Goal: Use online tool/utility: Utilize a website feature to perform a specific function

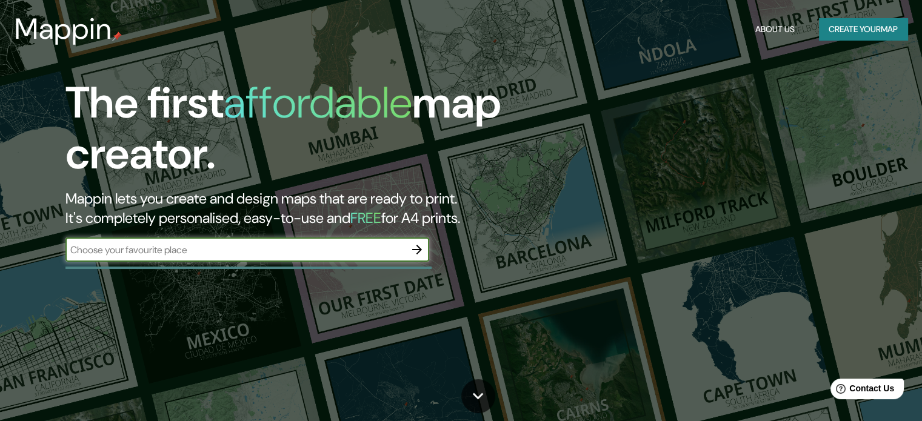
click at [213, 248] on input "text" at bounding box center [234, 250] width 339 height 14
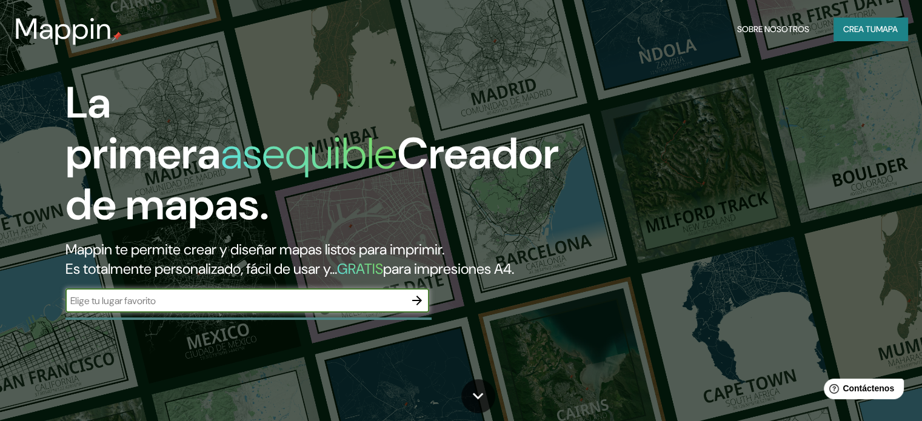
type input "[PERSON_NAME]"
click at [421, 308] on icon "button" at bounding box center [417, 300] width 15 height 15
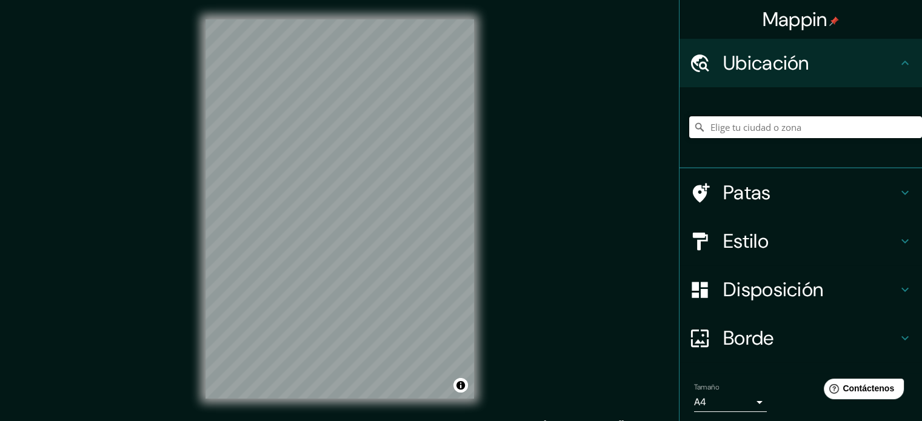
click at [848, 130] on input "Elige tu ciudad o zona" at bounding box center [805, 127] width 233 height 22
type input "v"
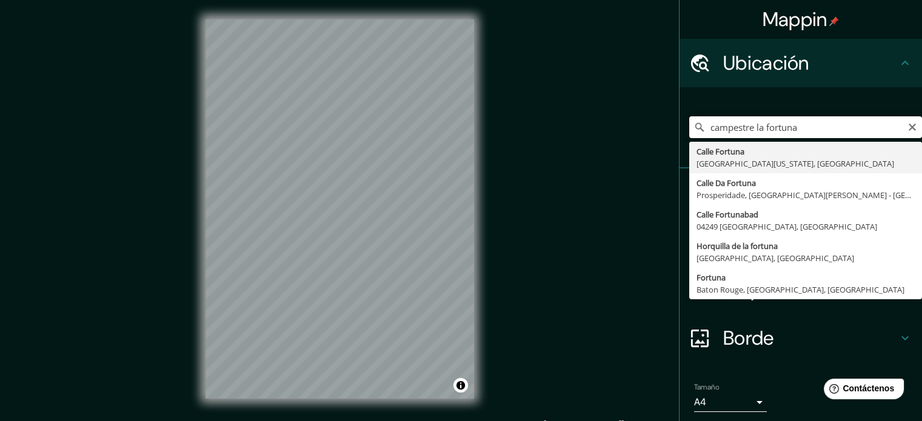
drag, startPoint x: 802, startPoint y: 130, endPoint x: 684, endPoint y: 131, distance: 118.2
click at [689, 131] on div "campestre la fortuna [GEOGRAPHIC_DATA][US_STATE], [GEOGRAPHIC_DATA] [GEOGRAPHIC…" at bounding box center [805, 127] width 233 height 22
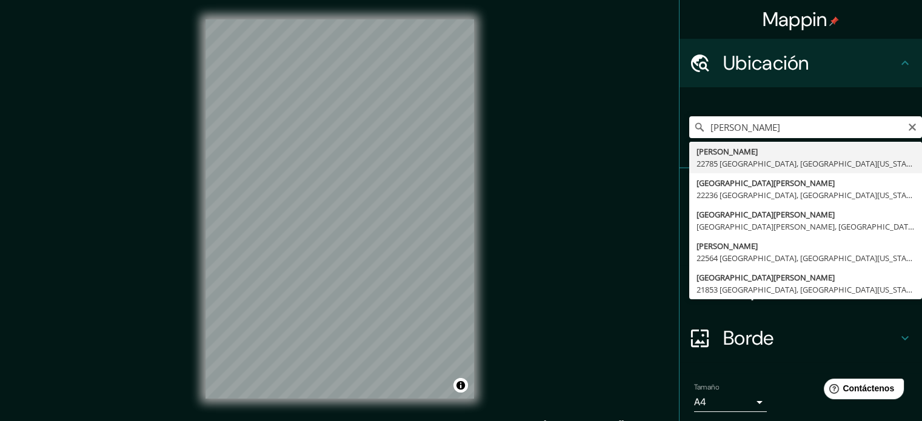
type input "[PERSON_NAME], 22785 [GEOGRAPHIC_DATA], [GEOGRAPHIC_DATA][US_STATE], [GEOGRAPHI…"
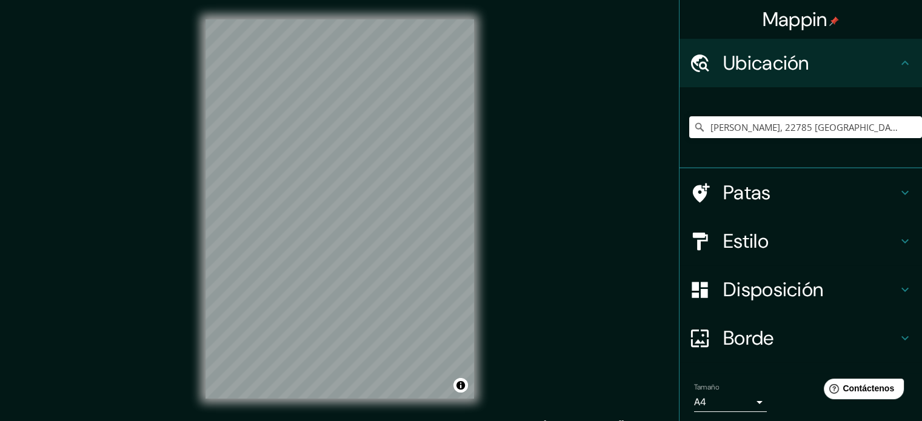
click at [156, 371] on div "Mappin Ubicación [PERSON_NAME], 22785 [GEOGRAPHIC_DATA], [GEOGRAPHIC_DATA][US_S…" at bounding box center [461, 219] width 922 height 438
click at [787, 231] on h4 "Estilo" at bounding box center [810, 241] width 175 height 24
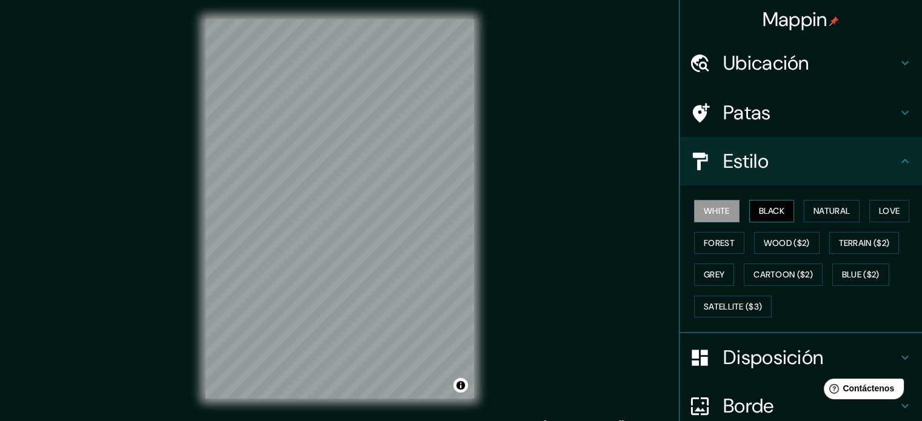
click at [755, 212] on button "Black" at bounding box center [771, 211] width 45 height 22
click at [701, 244] on button "Forest" at bounding box center [719, 243] width 50 height 22
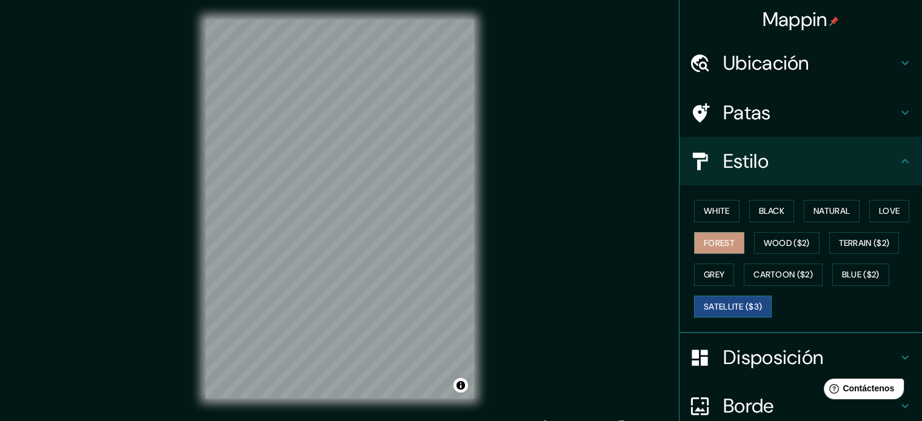
click at [723, 303] on button "Satellite ($3)" at bounding box center [733, 307] width 78 height 22
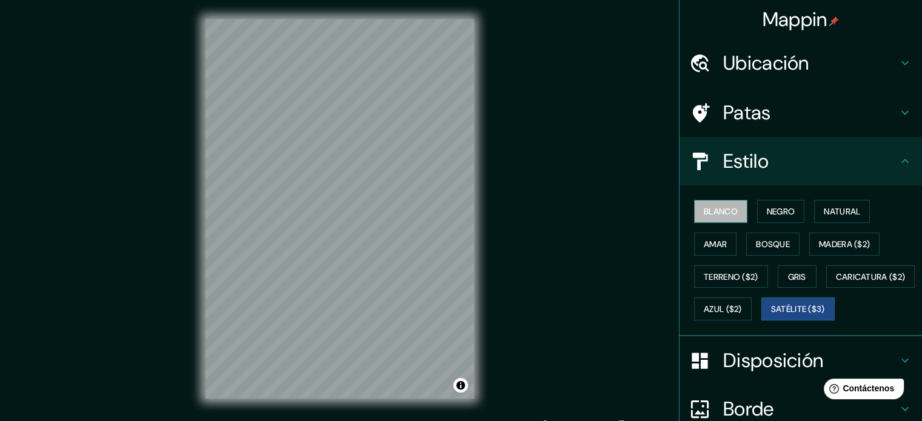
click at [709, 215] on font "Blanco" at bounding box center [721, 211] width 34 height 11
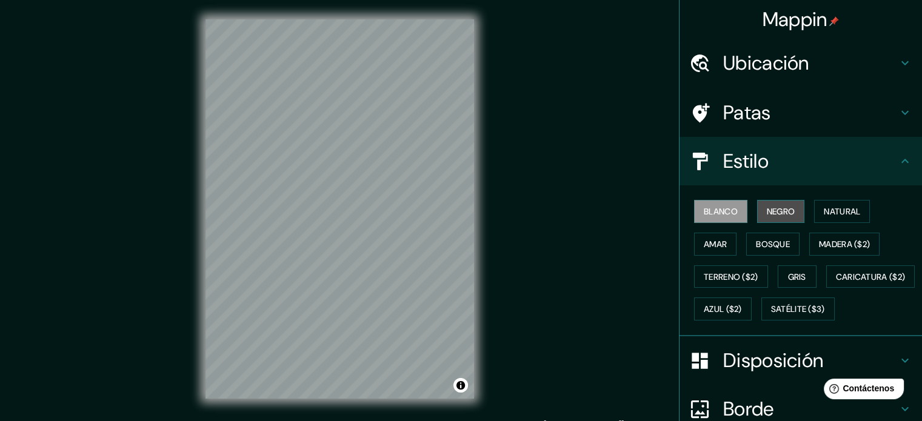
click at [773, 210] on font "Negro" at bounding box center [781, 211] width 28 height 11
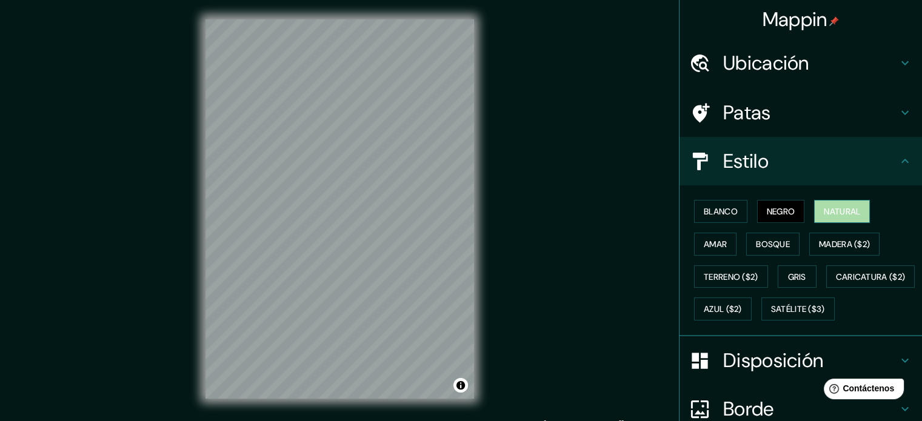
click at [824, 210] on font "Natural" at bounding box center [842, 211] width 36 height 11
click at [478, 193] on div "© Mapbox © OpenStreetMap Improve this map" at bounding box center [339, 209] width 307 height 418
click at [775, 212] on font "Negro" at bounding box center [781, 211] width 28 height 11
click at [704, 212] on font "Blanco" at bounding box center [721, 211] width 34 height 11
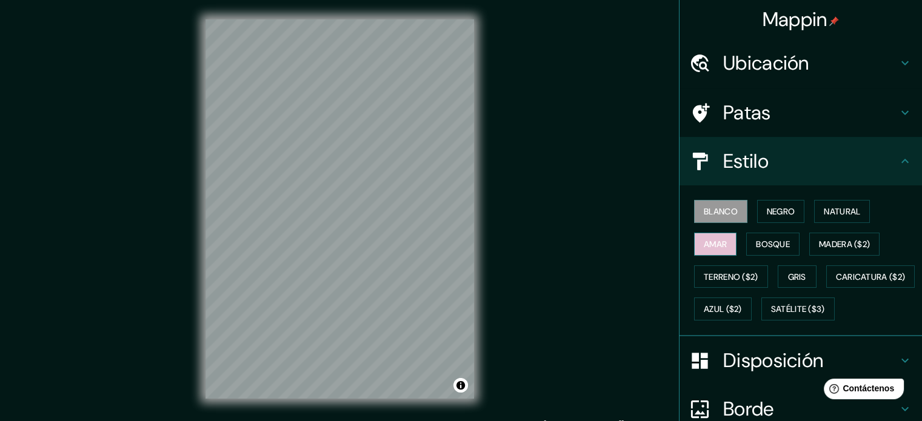
click at [714, 244] on font "Amar" at bounding box center [715, 244] width 23 height 11
click at [705, 217] on font "Blanco" at bounding box center [721, 212] width 34 height 16
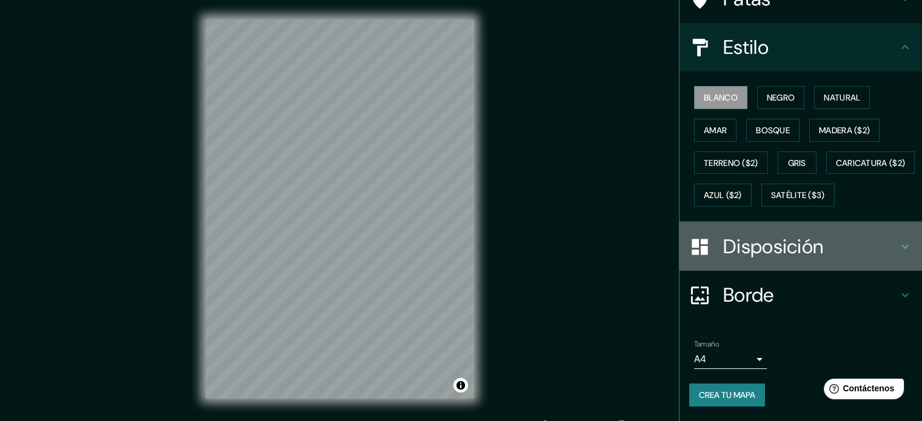
click at [817, 250] on h4 "Disposición" at bounding box center [810, 247] width 175 height 24
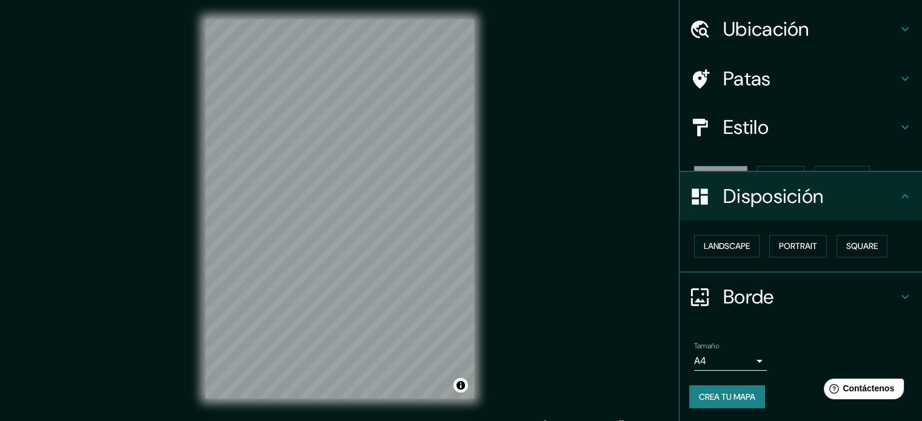
scroll to position [15, 0]
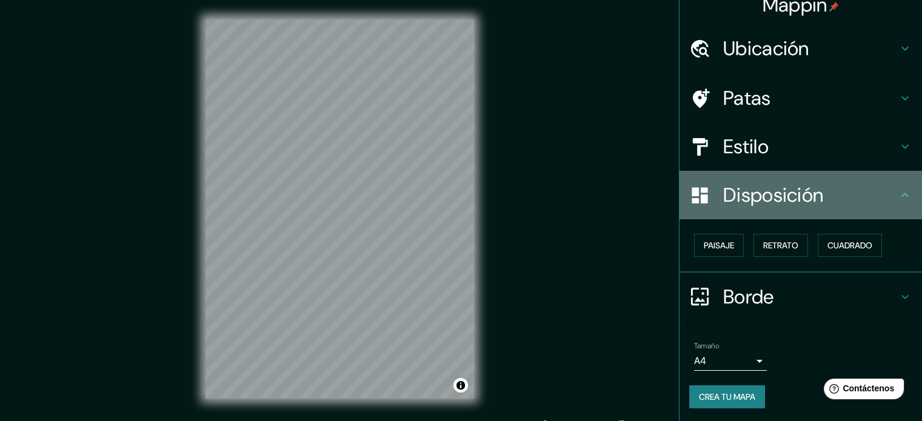
click at [757, 208] on div "Disposición" at bounding box center [801, 195] width 242 height 48
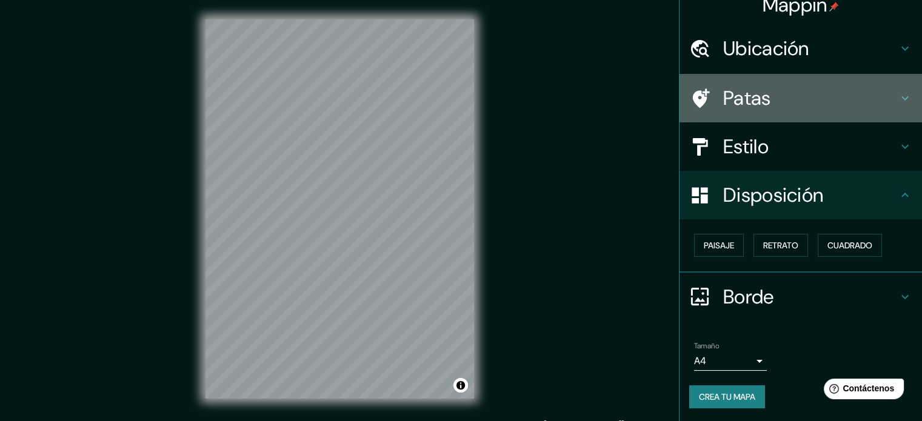
click at [770, 88] on h4 "Patas" at bounding box center [810, 98] width 175 height 24
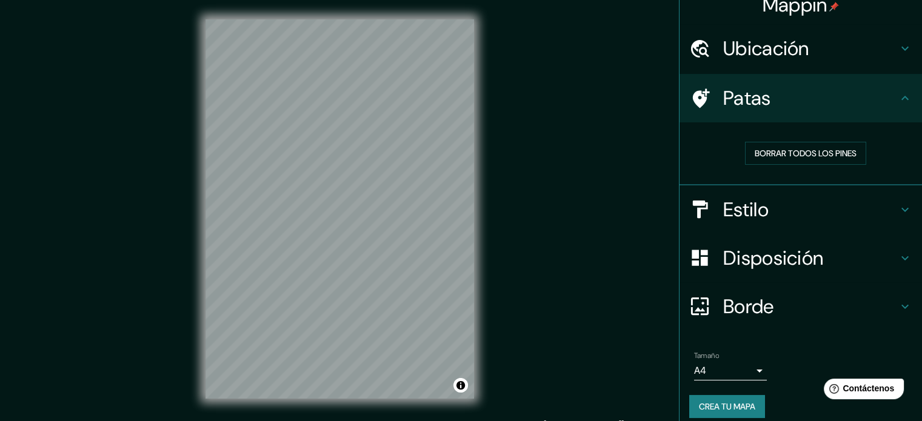
click at [766, 92] on h4 "Patas" at bounding box center [810, 98] width 175 height 24
click at [788, 101] on h4 "Patas" at bounding box center [810, 98] width 175 height 24
click at [875, 42] on h4 "Ubicación" at bounding box center [810, 48] width 175 height 24
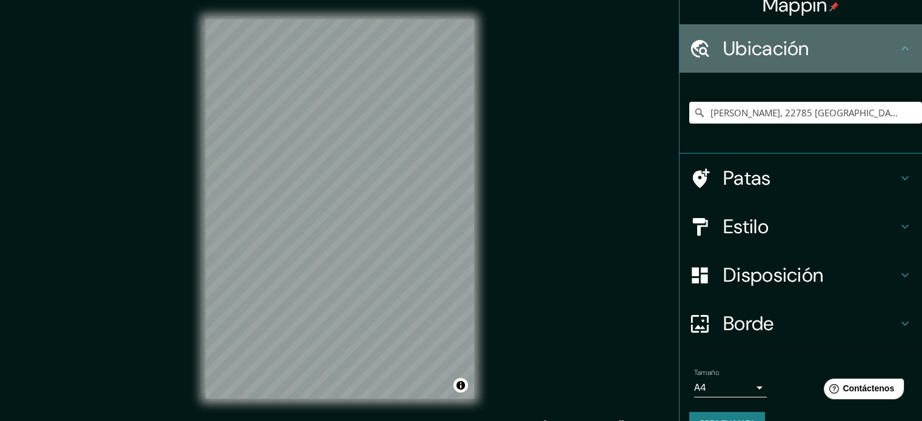
click at [874, 43] on h4 "Ubicación" at bounding box center [810, 48] width 175 height 24
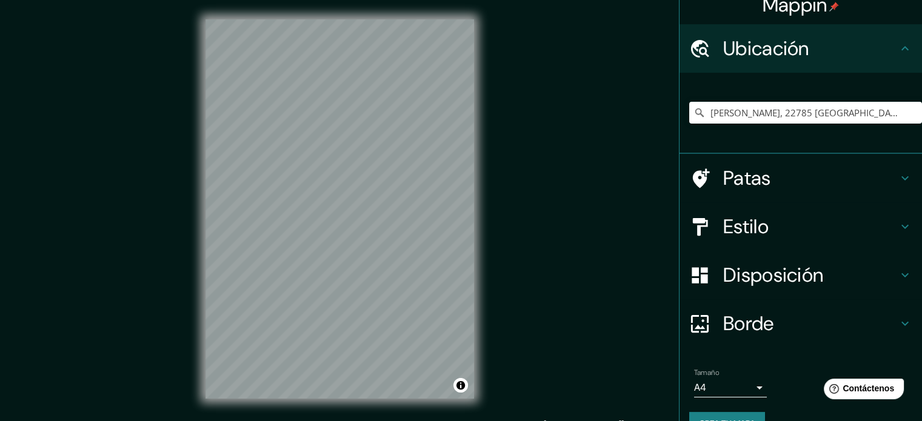
click at [802, 185] on h4 "Patas" at bounding box center [810, 178] width 175 height 24
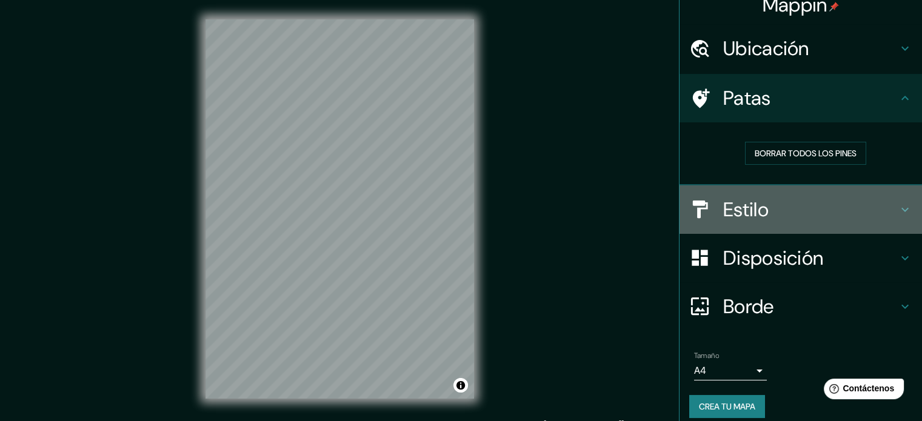
click at [803, 199] on h4 "Estilo" at bounding box center [810, 210] width 175 height 24
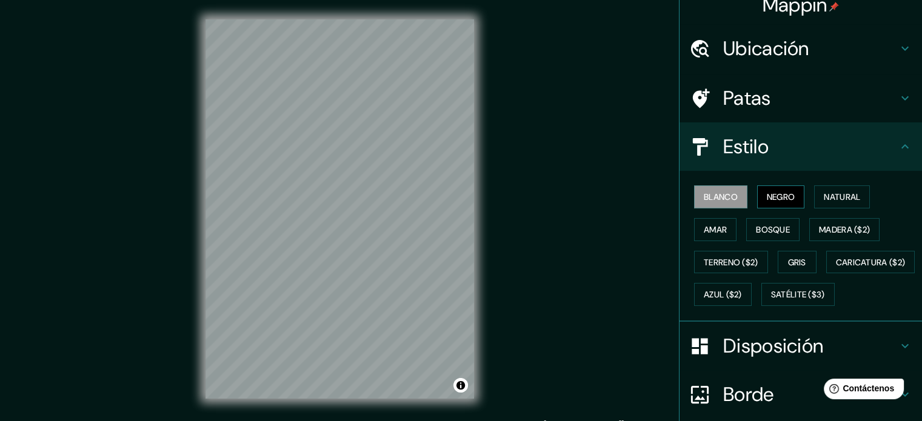
click at [769, 190] on font "Negro" at bounding box center [781, 197] width 28 height 16
click at [817, 193] on button "Natural" at bounding box center [842, 196] width 56 height 23
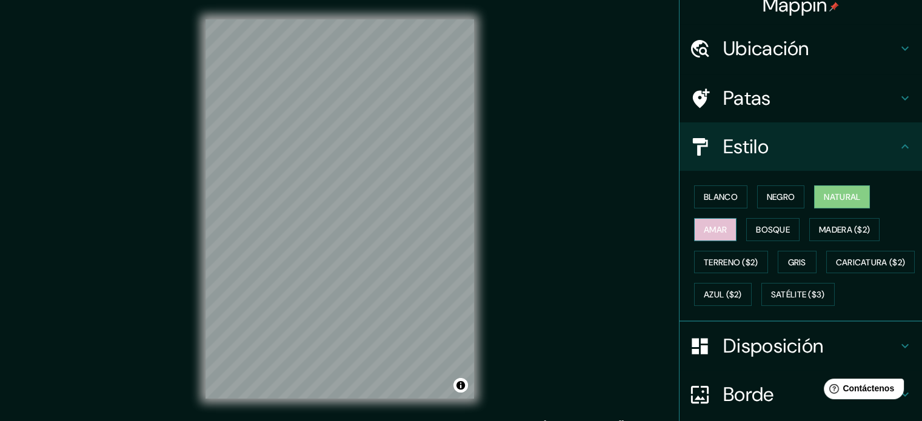
click at [694, 232] on button "Amar" at bounding box center [715, 229] width 42 height 23
click at [770, 227] on font "Bosque" at bounding box center [773, 229] width 34 height 11
click at [708, 233] on font "Amar" at bounding box center [715, 229] width 23 height 11
click at [834, 197] on font "Natural" at bounding box center [842, 197] width 36 height 11
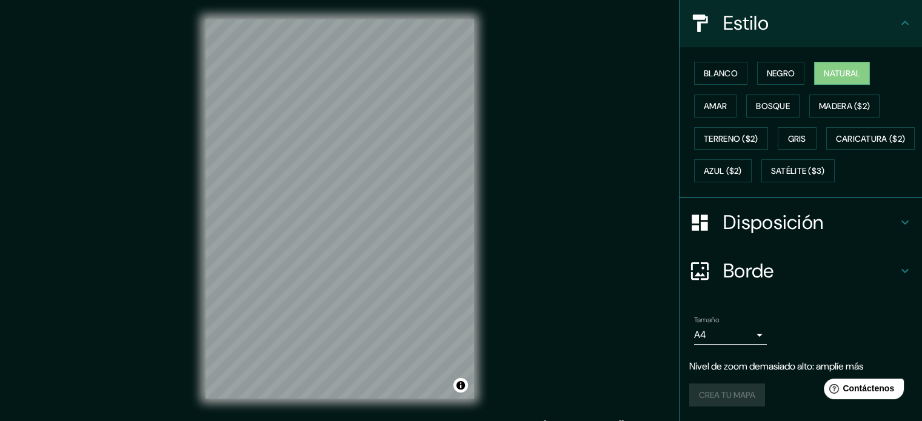
click at [794, 236] on div "Disposición" at bounding box center [801, 222] width 242 height 48
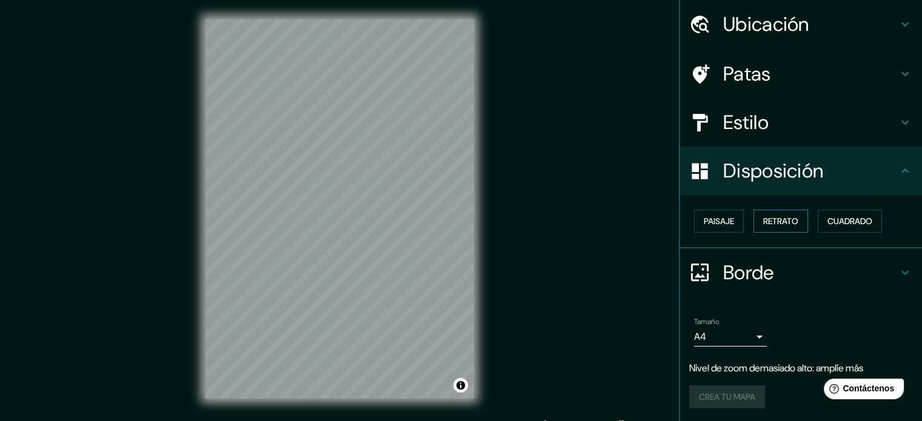
scroll to position [39, 0]
click at [751, 185] on div "Disposición" at bounding box center [801, 171] width 242 height 48
click at [753, 274] on font "Borde" at bounding box center [748, 272] width 51 height 25
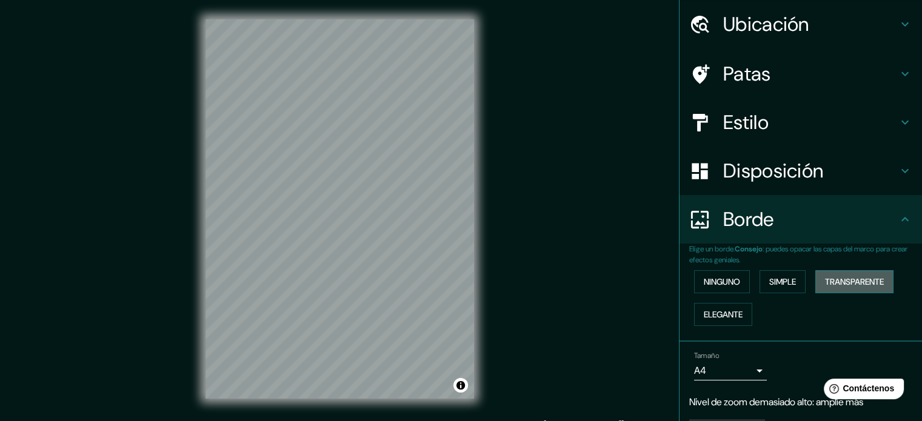
click at [834, 272] on button "Transparente" at bounding box center [854, 281] width 78 height 23
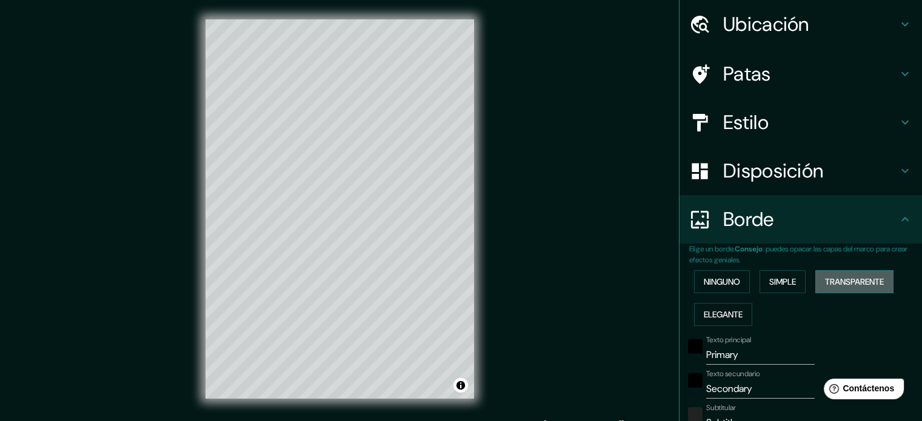
click at [834, 272] on button "Transparente" at bounding box center [854, 281] width 78 height 23
type input "213"
type input "35"
click at [710, 278] on font "Ninguno" at bounding box center [722, 281] width 36 height 11
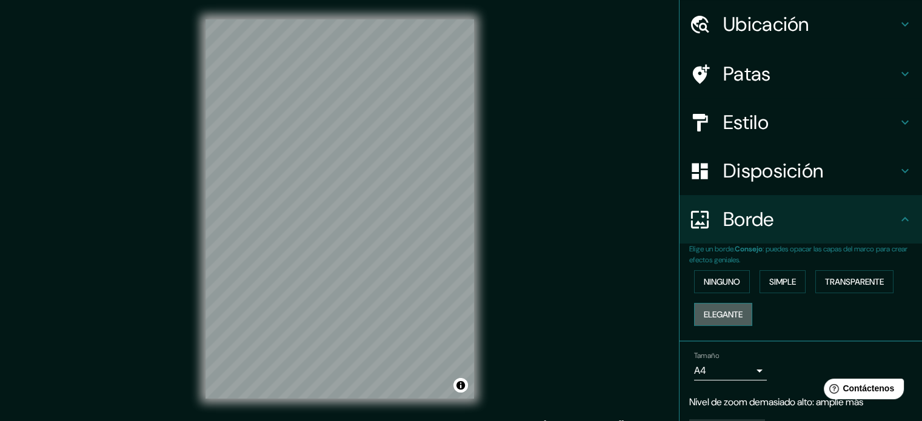
click at [712, 304] on button "Elegante" at bounding box center [723, 314] width 58 height 23
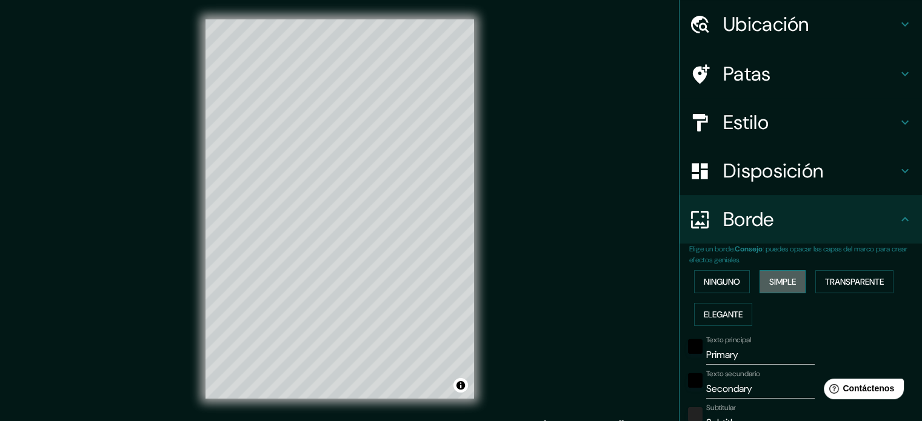
click at [781, 280] on font "Simple" at bounding box center [782, 281] width 27 height 11
click at [704, 281] on font "Ninguno" at bounding box center [722, 281] width 36 height 11
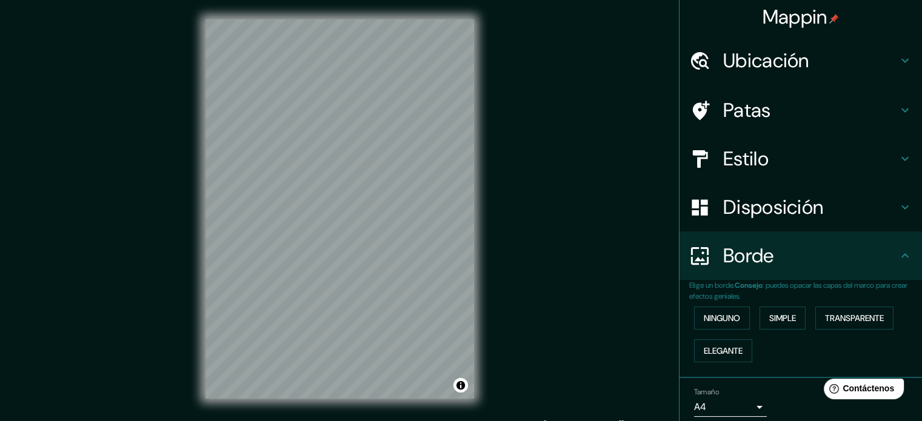
scroll to position [0, 0]
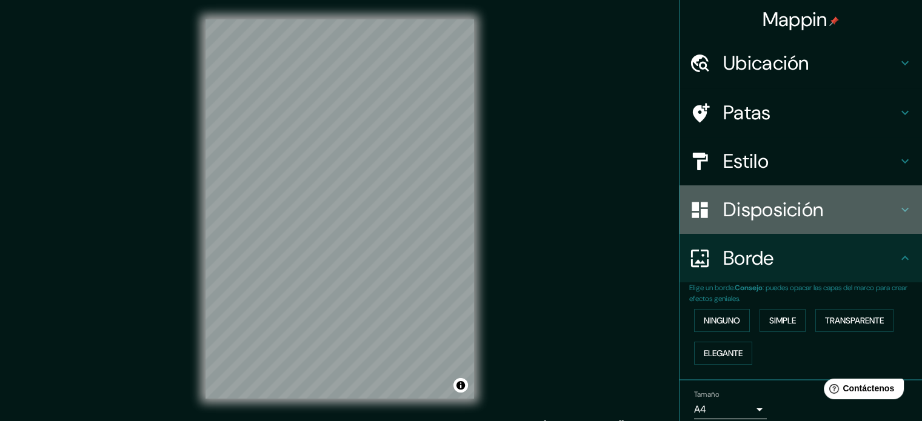
click at [760, 223] on div "Disposición" at bounding box center [801, 209] width 242 height 48
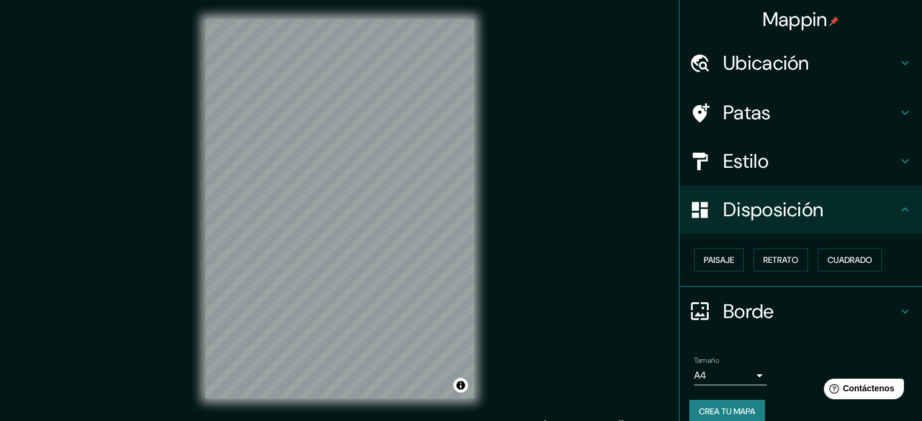
click at [870, 158] on h4 "Estilo" at bounding box center [810, 161] width 175 height 24
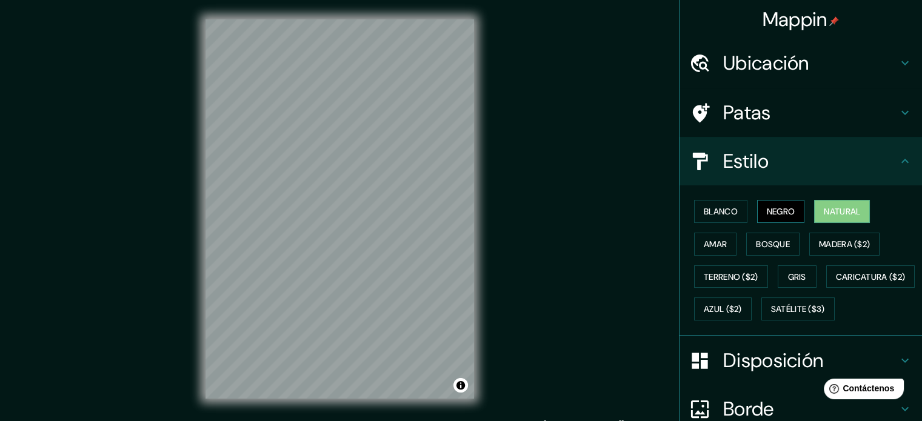
click at [770, 211] on font "Negro" at bounding box center [781, 211] width 28 height 11
click at [515, 152] on div "Mappin Ubicación [PERSON_NAME], 22785 [GEOGRAPHIC_DATA], [GEOGRAPHIC_DATA][US_S…" at bounding box center [461, 218] width 922 height 438
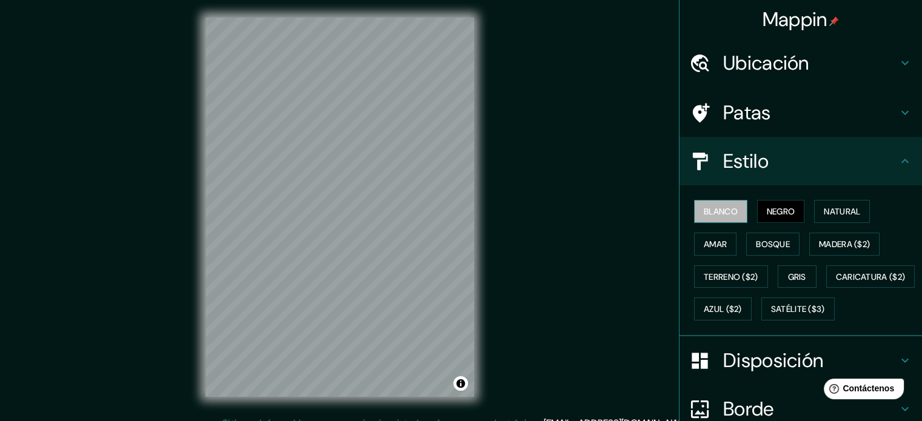
click at [715, 211] on font "Blanco" at bounding box center [721, 211] width 34 height 11
click at [814, 208] on button "Natural" at bounding box center [842, 211] width 56 height 23
click at [764, 202] on button "Negro" at bounding box center [781, 211] width 48 height 23
